Goal: Task Accomplishment & Management: Use online tool/utility

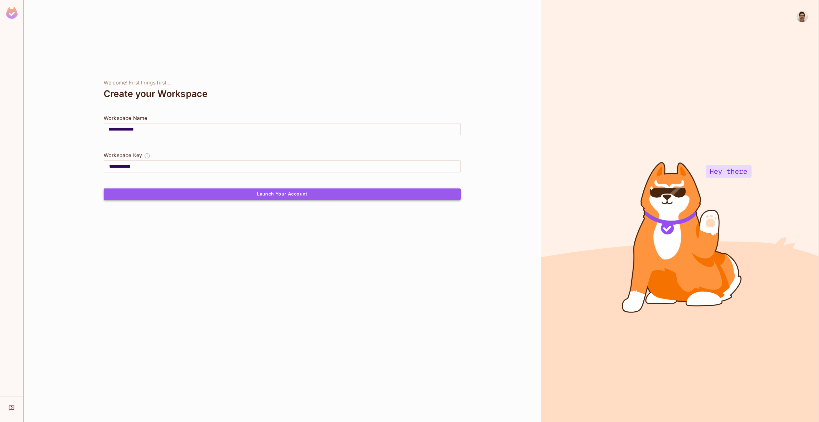
click at [289, 196] on button "Launch Your Account" at bounding box center [282, 194] width 357 height 12
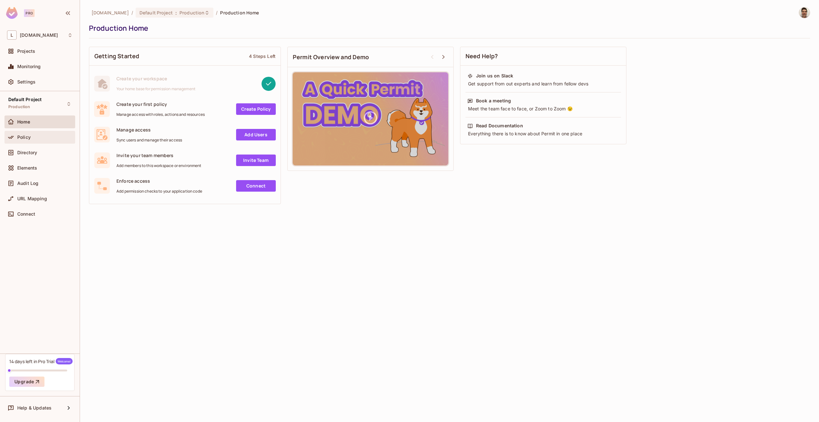
click at [17, 136] on span "Policy" at bounding box center [23, 137] width 13 height 5
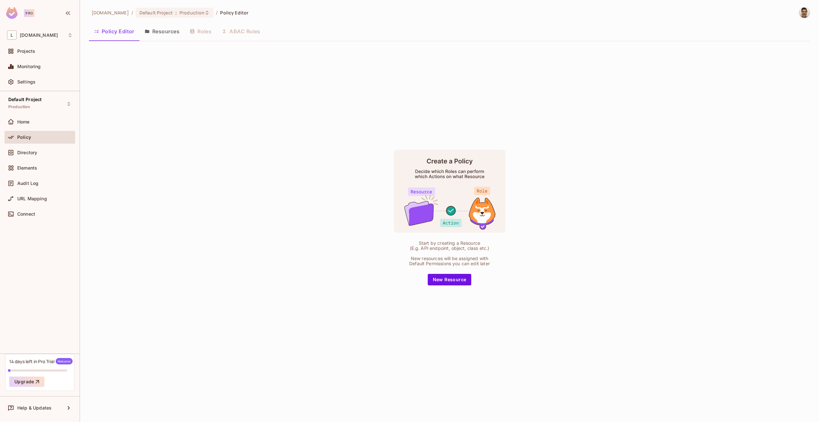
click at [421, 217] on icon at bounding box center [421, 214] width 24 height 21
click at [476, 208] on icon at bounding box center [482, 215] width 18 height 19
click at [452, 279] on button "New Resource" at bounding box center [450, 280] width 44 height 12
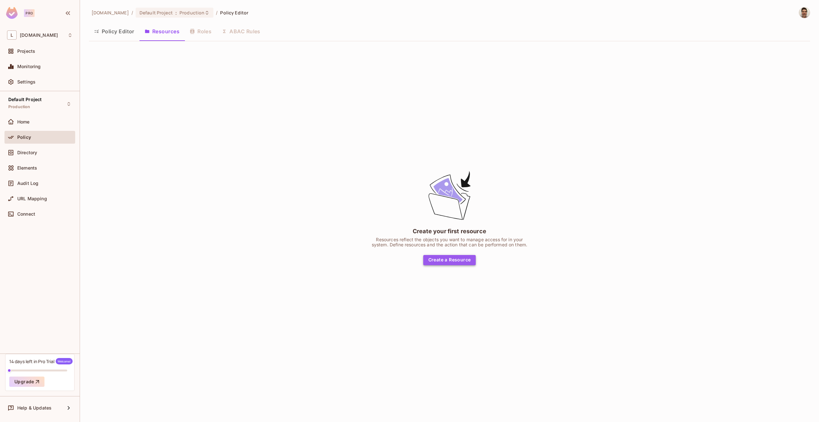
click at [452, 264] on button "Create a Resource" at bounding box center [449, 260] width 53 height 10
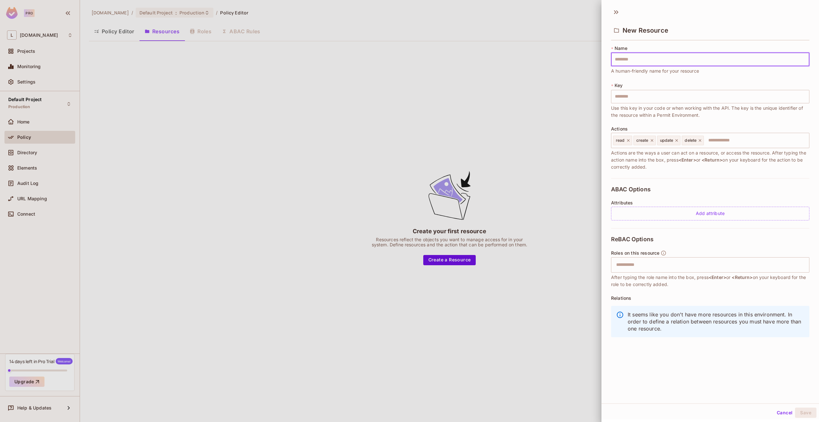
scroll to position [1, 0]
click at [645, 58] on input "text" at bounding box center [710, 58] width 198 height 13
type input "*"
type input "**"
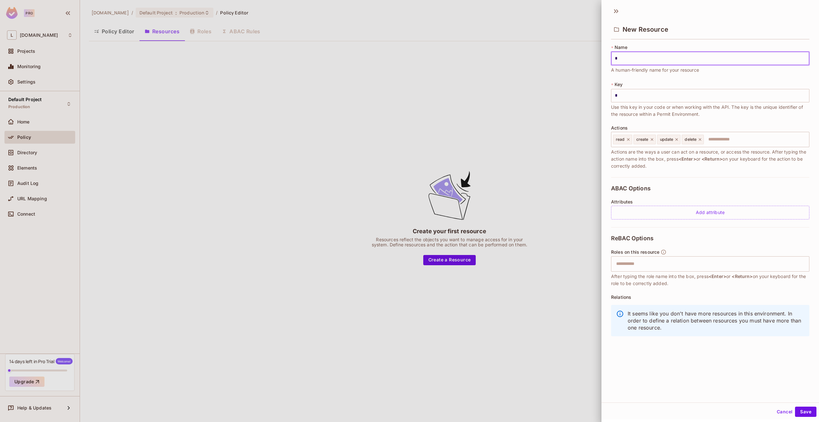
type input "**"
type input "***"
click at [801, 409] on button "Save" at bounding box center [805, 411] width 21 height 10
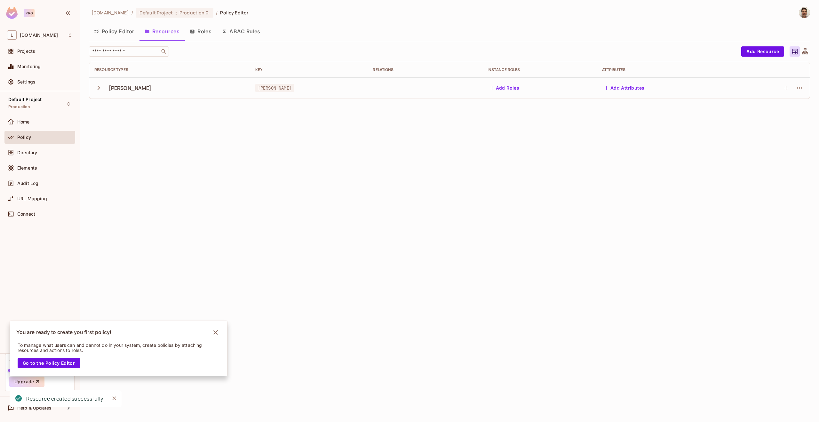
click at [106, 34] on button "Policy Editor" at bounding box center [114, 31] width 51 height 16
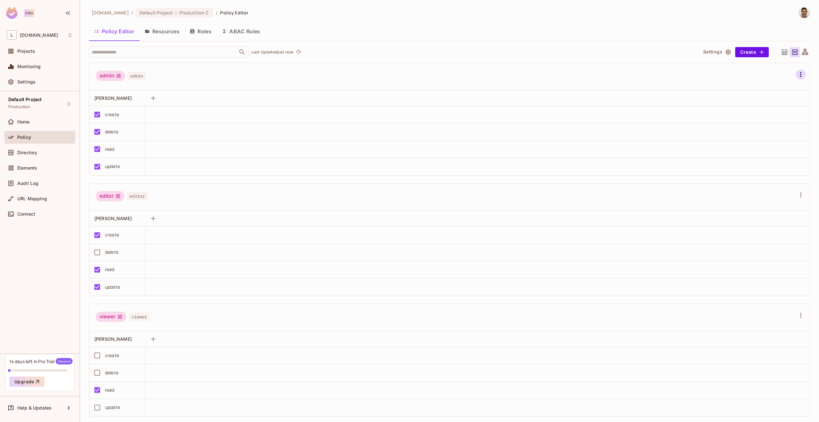
click at [797, 74] on icon "button" at bounding box center [801, 75] width 8 height 8
click at [772, 50] on div at bounding box center [409, 211] width 819 height 422
click at [777, 51] on div "admin Clear Permissions Allow All Edit Role Edit Attributes Delete Role" at bounding box center [409, 211] width 819 height 422
click at [782, 52] on icon at bounding box center [784, 51] width 5 height 5
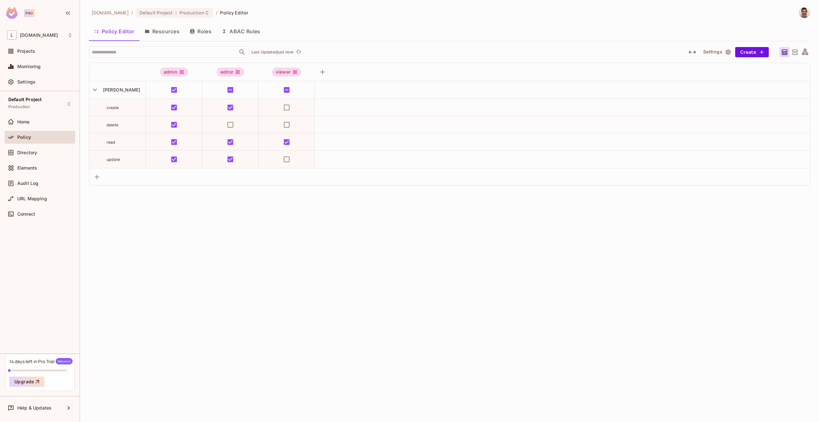
click at [802, 53] on icon at bounding box center [805, 52] width 6 height 6
